Goal: Transaction & Acquisition: Purchase product/service

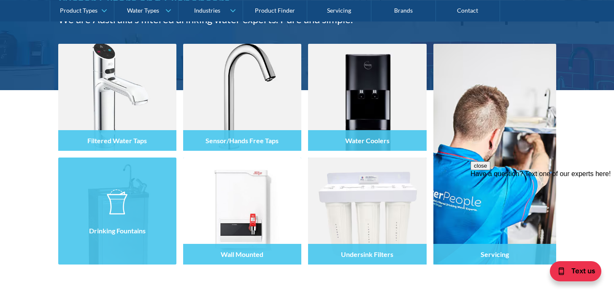
scroll to position [117, 0]
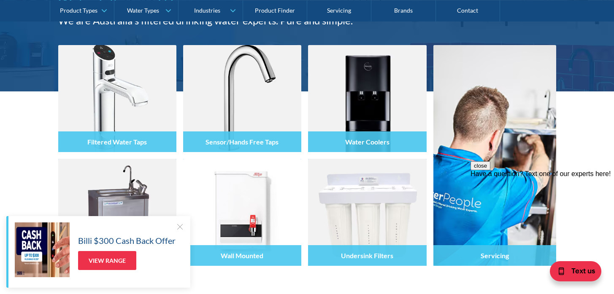
click at [181, 226] on div at bounding box center [179, 227] width 8 height 8
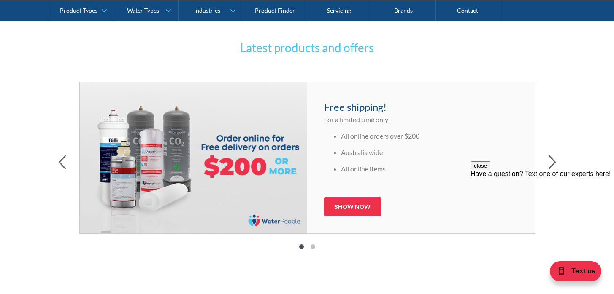
scroll to position [390, 0]
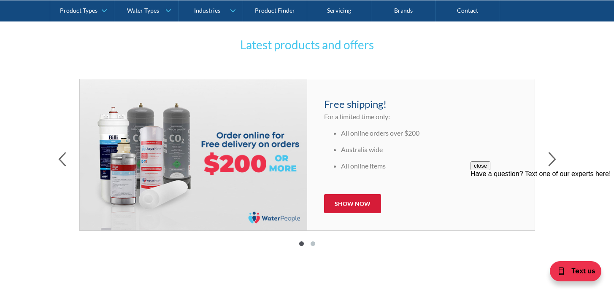
click at [351, 205] on link "Show now" at bounding box center [352, 203] width 57 height 19
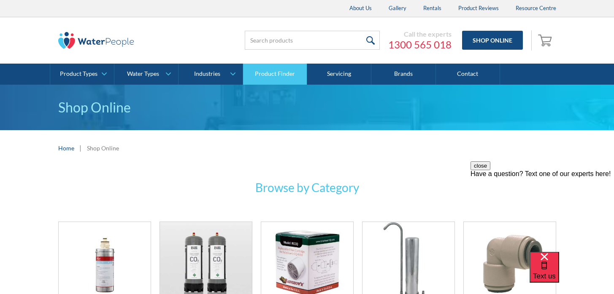
click at [267, 75] on link "Product Finder" at bounding box center [275, 74] width 64 height 21
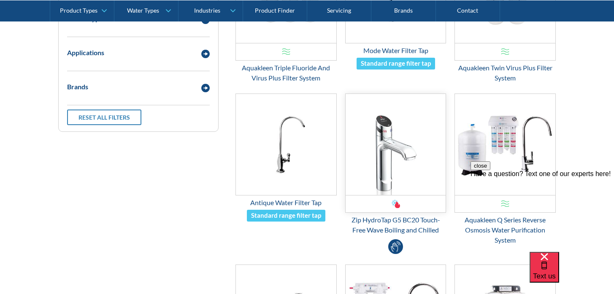
click at [371, 167] on img "Email Form 3" at bounding box center [395, 144] width 100 height 101
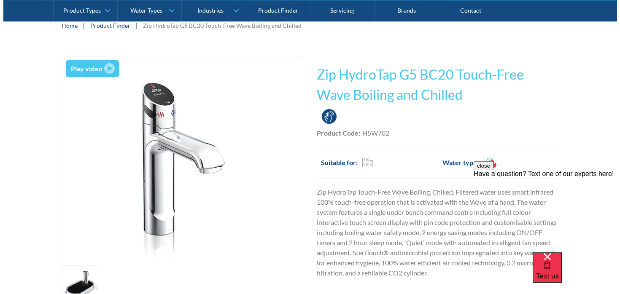
scroll to position [110, 0]
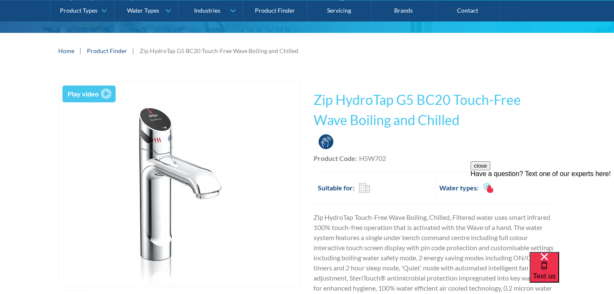
click at [86, 94] on div "Play video" at bounding box center [82, 94] width 31 height 10
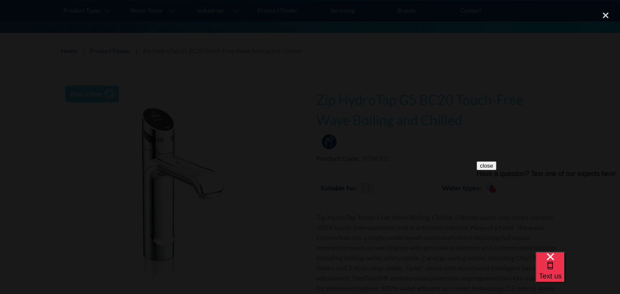
click at [468, 273] on div at bounding box center [310, 147] width 620 height 283
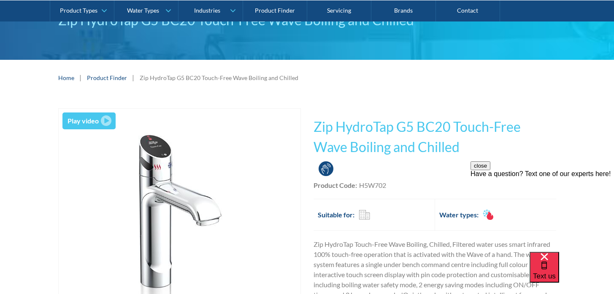
scroll to position [51, 0]
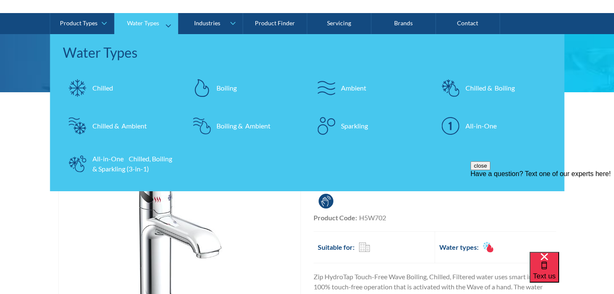
click at [455, 86] on img at bounding box center [450, 88] width 18 height 18
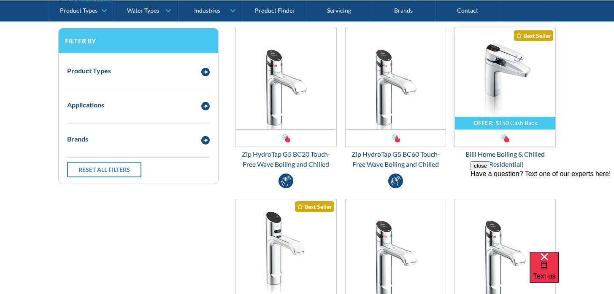
click at [487, 110] on img "Email Form 3" at bounding box center [505, 78] width 100 height 101
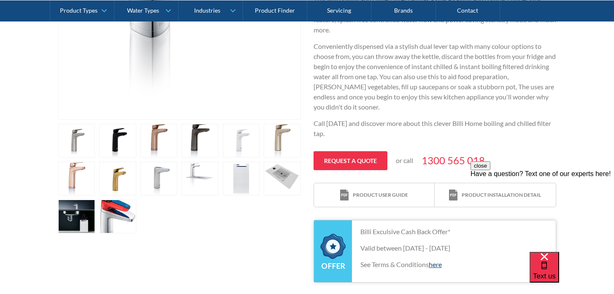
scroll to position [320, 0]
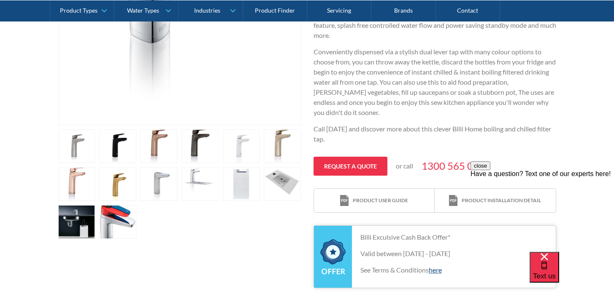
click at [62, 223] on link "open lightbox" at bounding box center [76, 222] width 37 height 34
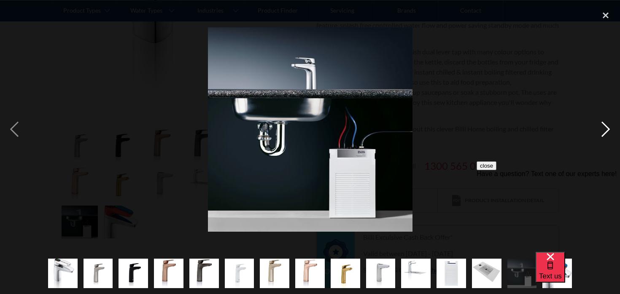
click at [600, 127] on div "next image" at bounding box center [605, 129] width 29 height 247
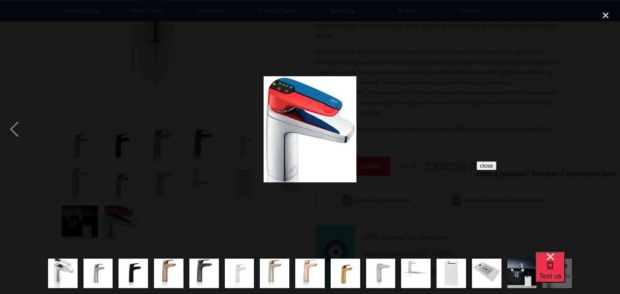
click at [600, 127] on div "next image" at bounding box center [605, 129] width 29 height 247
click at [608, 11] on div "close lightbox" at bounding box center [605, 15] width 29 height 19
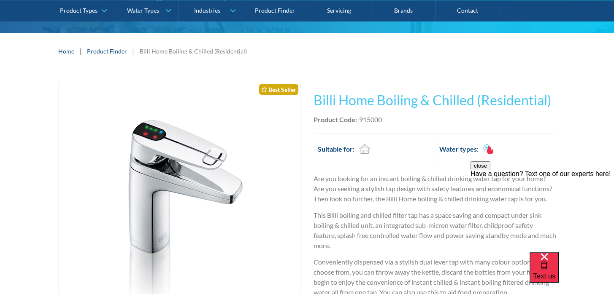
scroll to position [101, 0]
